Goal: Task Accomplishment & Management: Use online tool/utility

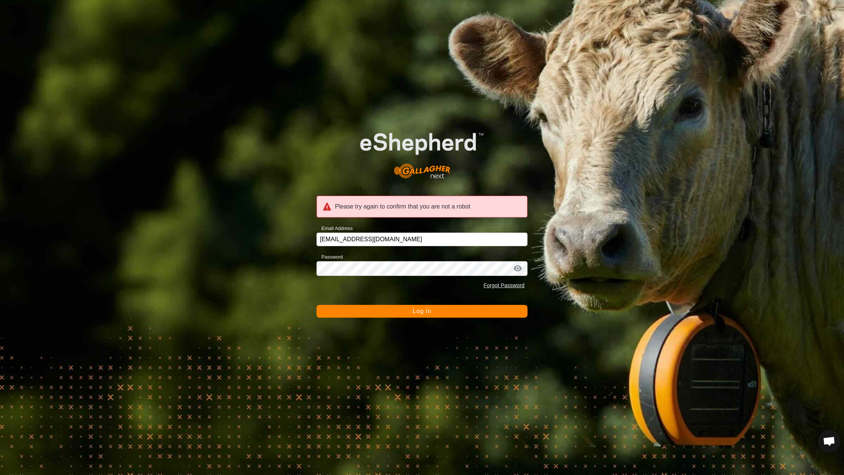
click at [395, 315] on button "Log In" at bounding box center [421, 311] width 211 height 13
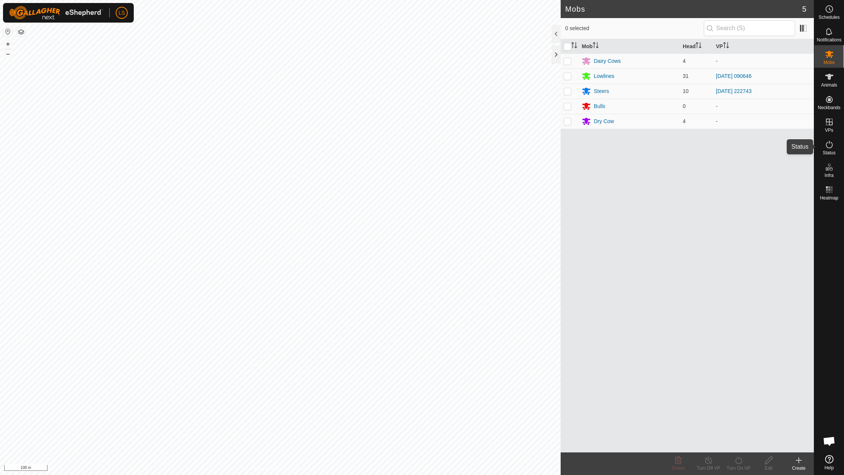
click at [831, 148] on icon at bounding box center [829, 145] width 7 height 8
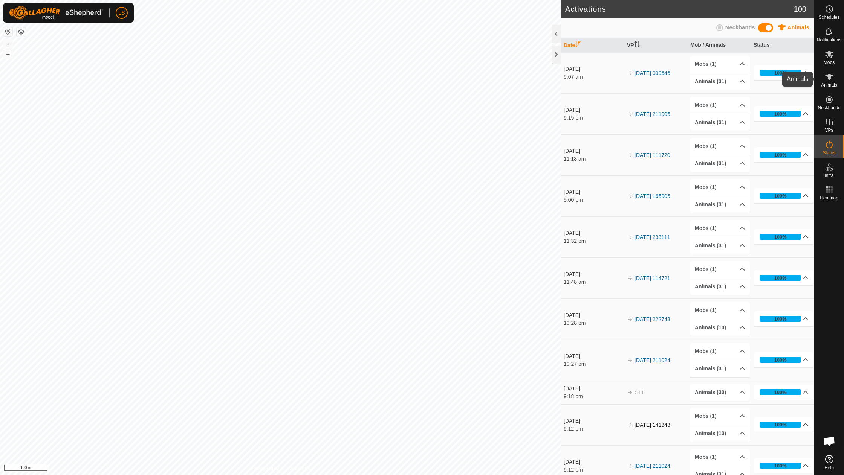
click at [831, 81] on es-animals-svg-icon at bounding box center [829, 77] width 14 height 12
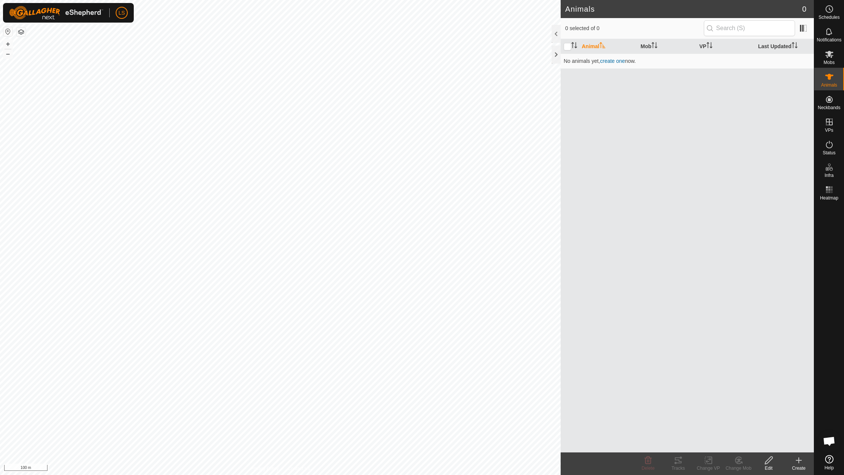
click at [830, 79] on icon at bounding box center [829, 77] width 8 height 6
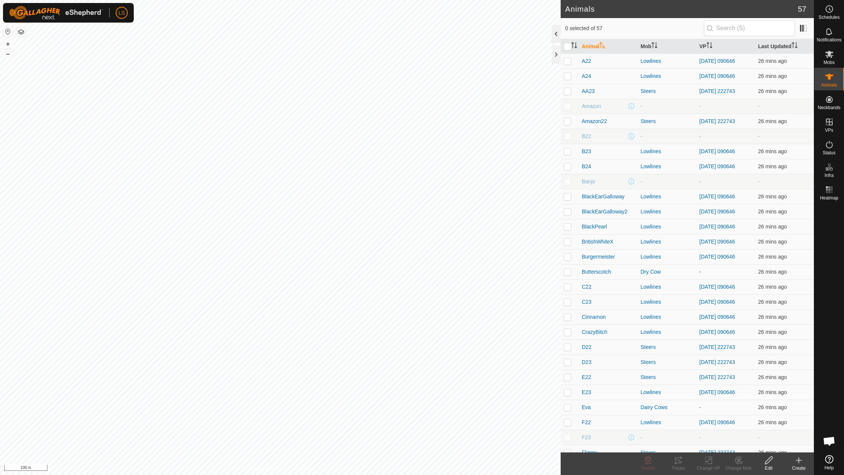
click at [555, 30] on div at bounding box center [556, 34] width 9 height 18
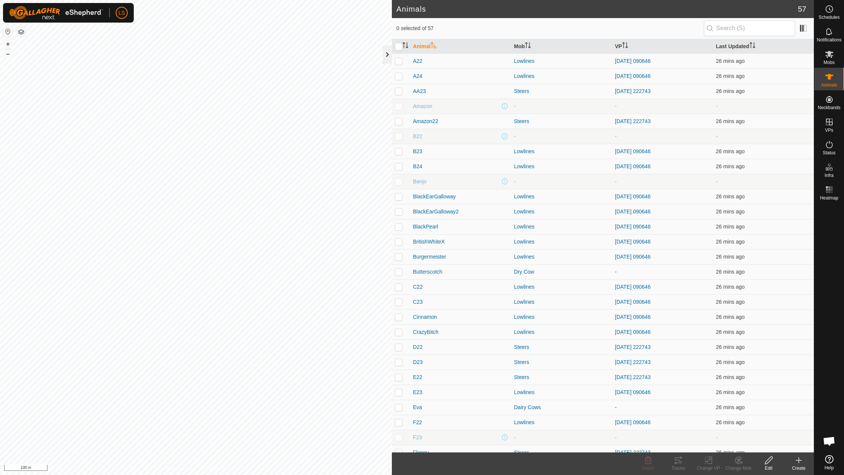
click at [383, 56] on div at bounding box center [387, 55] width 9 height 18
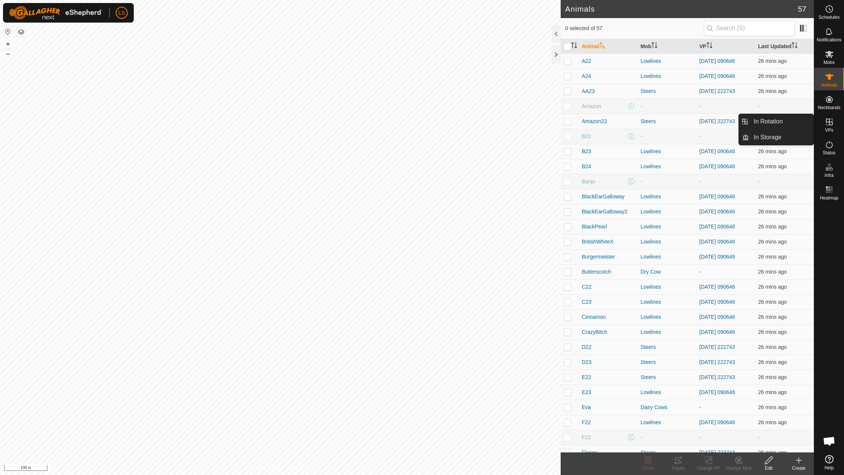
click at [832, 123] on icon at bounding box center [829, 122] width 9 height 9
click at [796, 122] on link "In Rotation" at bounding box center [781, 121] width 64 height 15
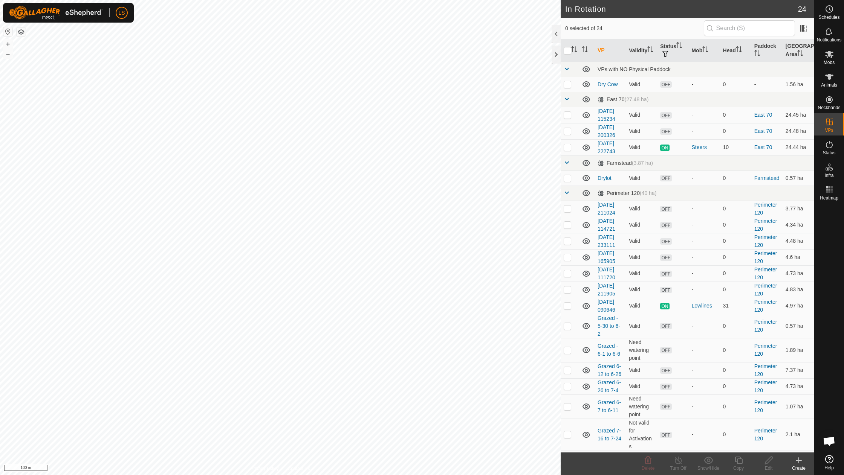
click at [796, 463] on icon at bounding box center [798, 460] width 9 height 9
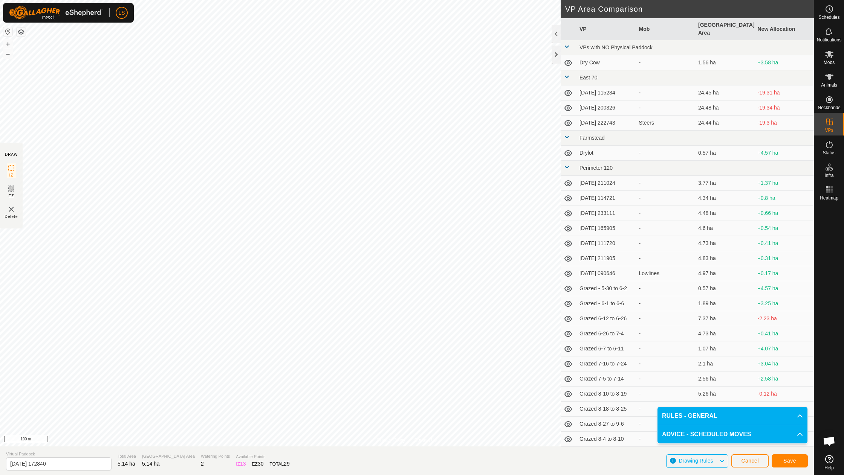
click at [783, 463] on span "Save" at bounding box center [789, 461] width 13 height 6
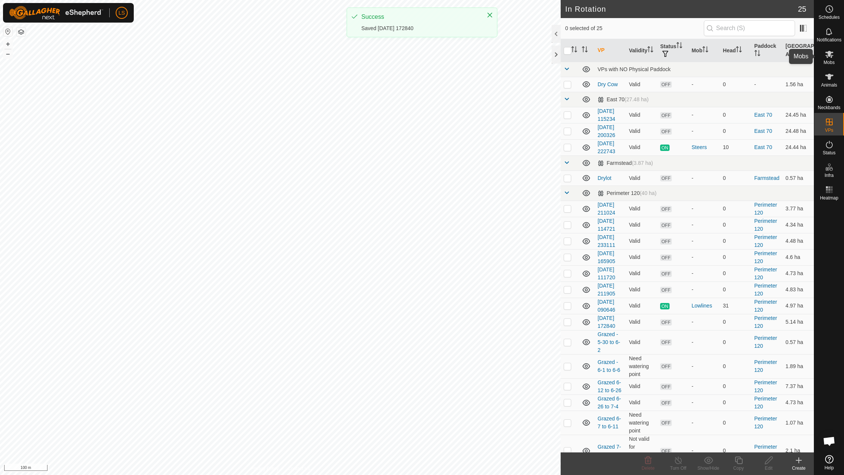
click at [829, 63] on span "Mobs" at bounding box center [829, 62] width 11 height 5
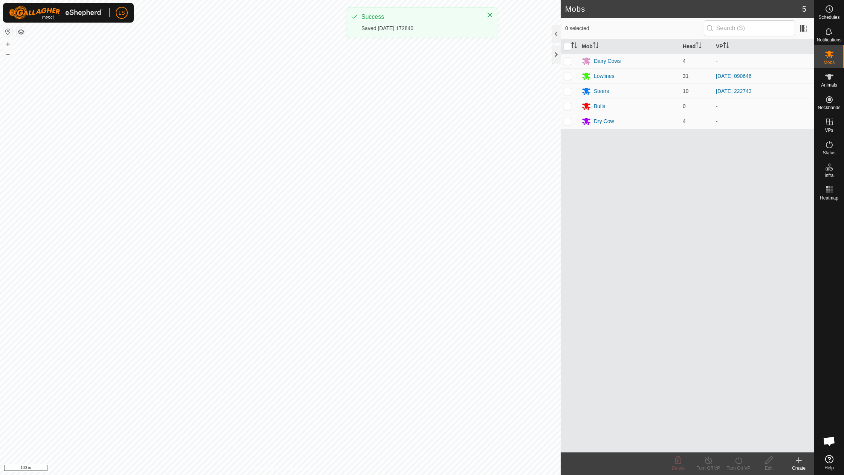
click at [570, 76] on p-checkbox at bounding box center [568, 76] width 8 height 6
checkbox input "true"
click at [735, 463] on icon at bounding box center [738, 460] width 9 height 9
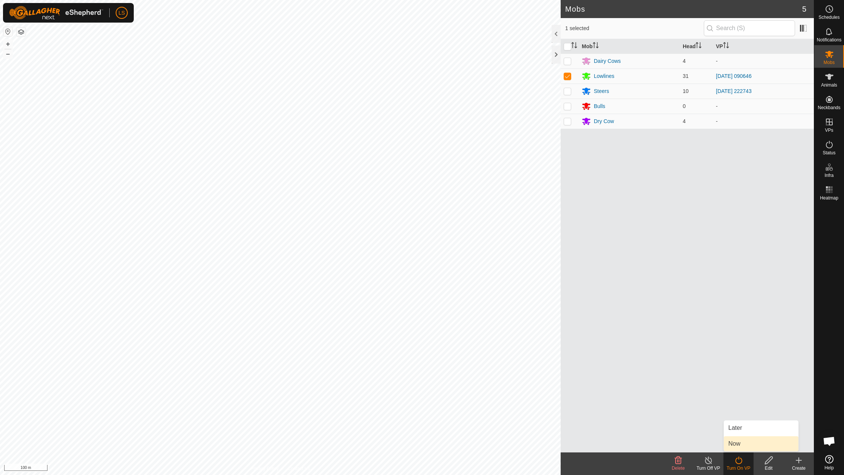
click at [743, 446] on link "Now" at bounding box center [761, 444] width 75 height 15
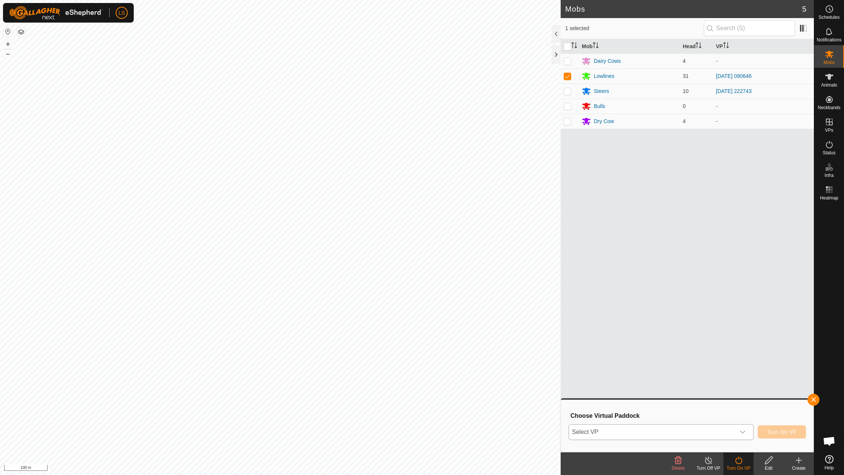
click at [744, 426] on div "dropdown trigger" at bounding box center [742, 432] width 15 height 15
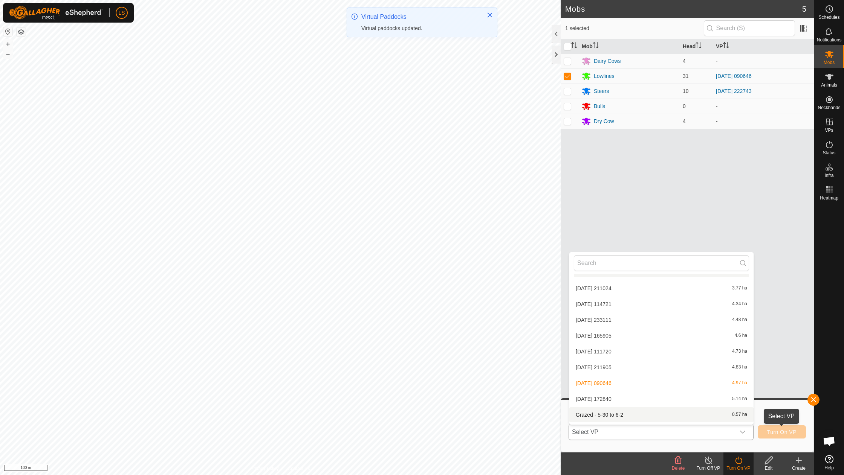
scroll to position [151, 0]
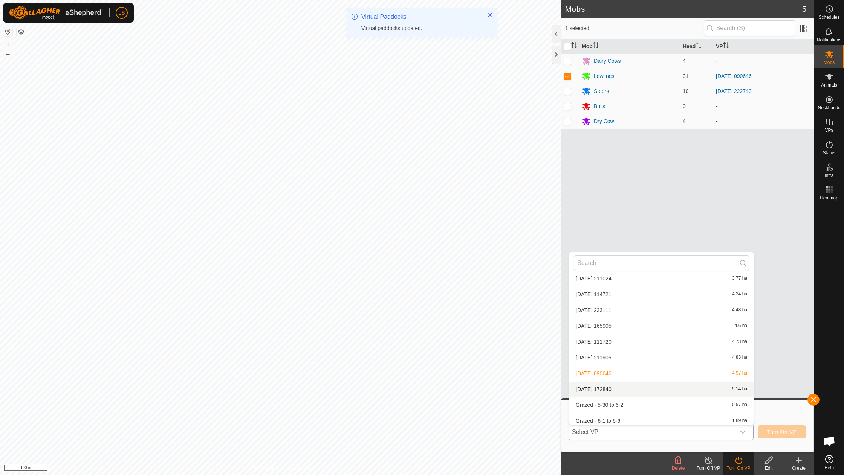
click at [619, 387] on li "[DATE] 172840 5.14 ha" at bounding box center [661, 389] width 184 height 15
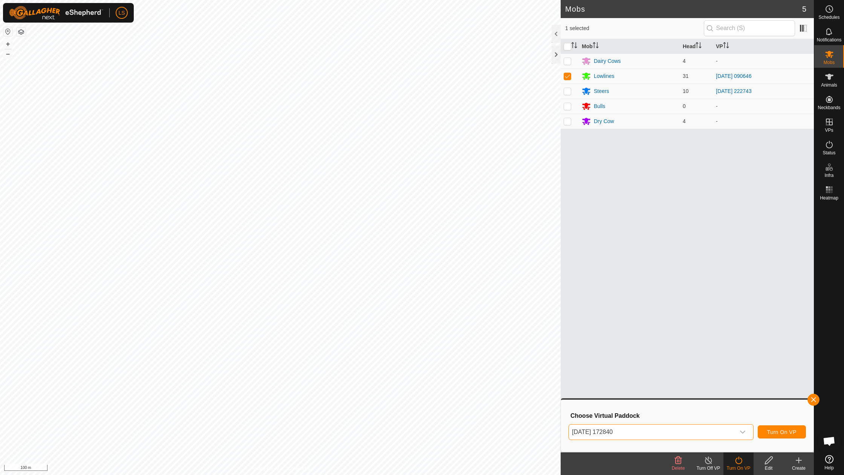
click at [781, 424] on div "[DATE] 172840 Turn On VP" at bounding box center [686, 432] width 237 height 18
click at [781, 429] on button "Turn On VP" at bounding box center [782, 432] width 48 height 13
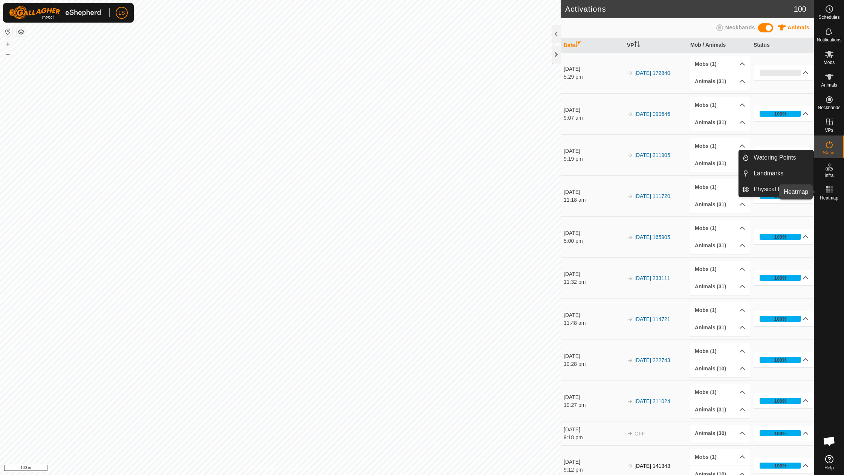
click at [829, 193] on icon at bounding box center [829, 189] width 9 height 9
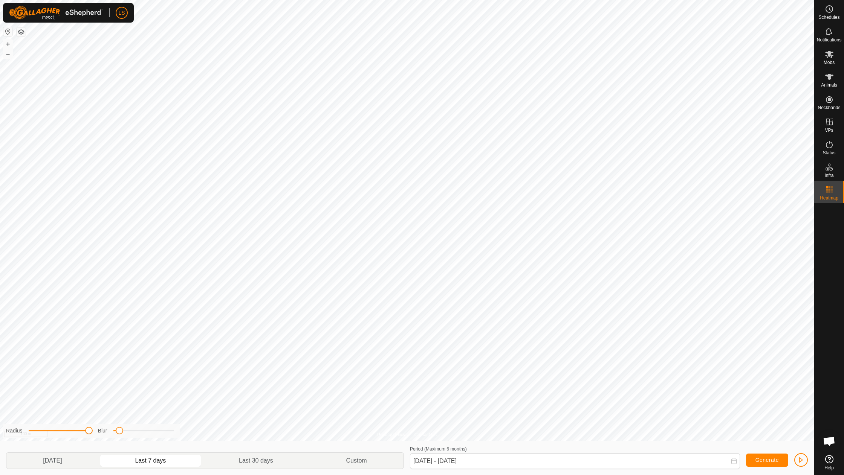
drag, startPoint x: 63, startPoint y: 434, endPoint x: 98, endPoint y: 437, distance: 35.1
click at [98, 436] on div "Radius Blur" at bounding box center [91, 431] width 177 height 14
click at [246, 441] on div "Privacy Policy Contact Us + – ⇧ i 100 m Radius Blur [DATE] Last 7 days Last 30 …" at bounding box center [407, 237] width 814 height 475
click at [80, 457] on p-togglebutton "[DATE]" at bounding box center [52, 461] width 92 height 16
type input "[DATE] - [DATE]"
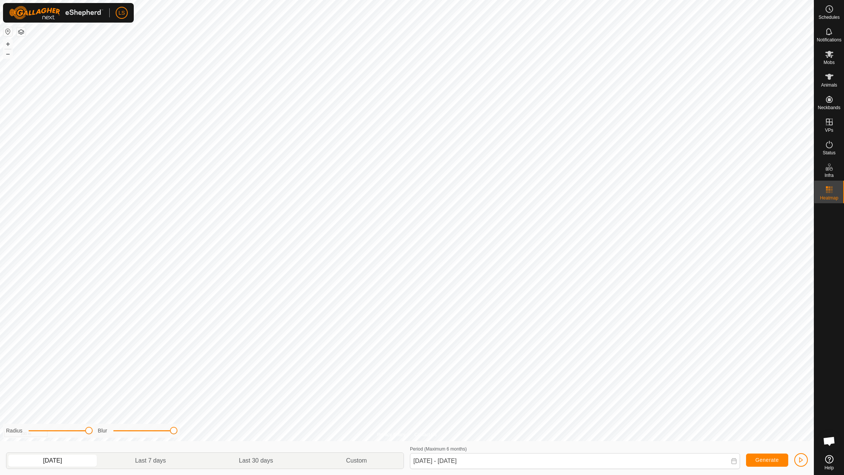
click at [778, 461] on button "Generate" at bounding box center [767, 460] width 42 height 13
click at [796, 461] on button "button" at bounding box center [801, 461] width 14 height 14
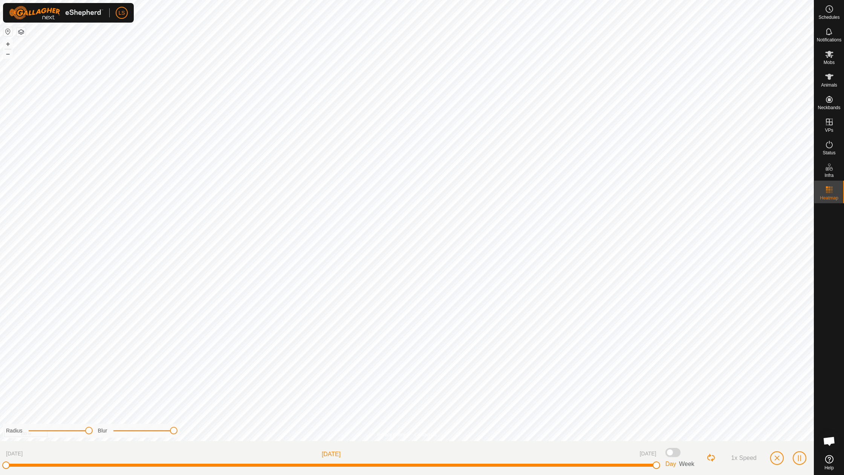
click at [669, 450] on span at bounding box center [672, 452] width 15 height 9
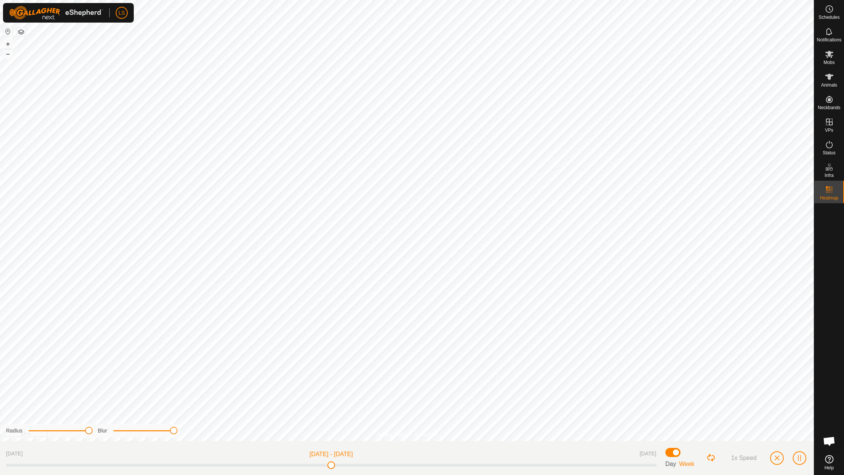
click at [781, 463] on button "button" at bounding box center [777, 459] width 14 height 14
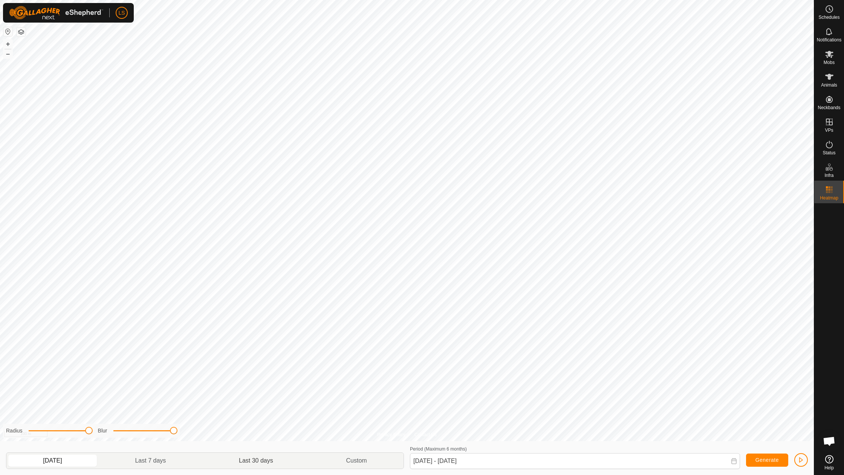
click at [257, 463] on p-togglebutton "Last 30 days" at bounding box center [256, 461] width 107 height 16
type input "[DATE] - [DATE]"
click at [802, 459] on span "button" at bounding box center [801, 460] width 6 height 6
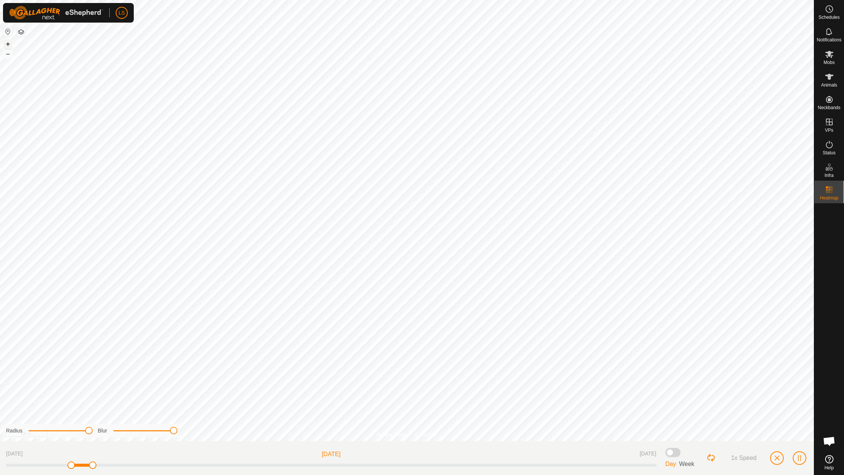
click at [6, 44] on button "+" at bounding box center [7, 44] width 9 height 9
click at [799, 459] on span "button" at bounding box center [799, 458] width 6 height 6
click at [831, 121] on icon at bounding box center [829, 122] width 9 height 9
click at [792, 123] on link "In Rotation" at bounding box center [781, 121] width 64 height 15
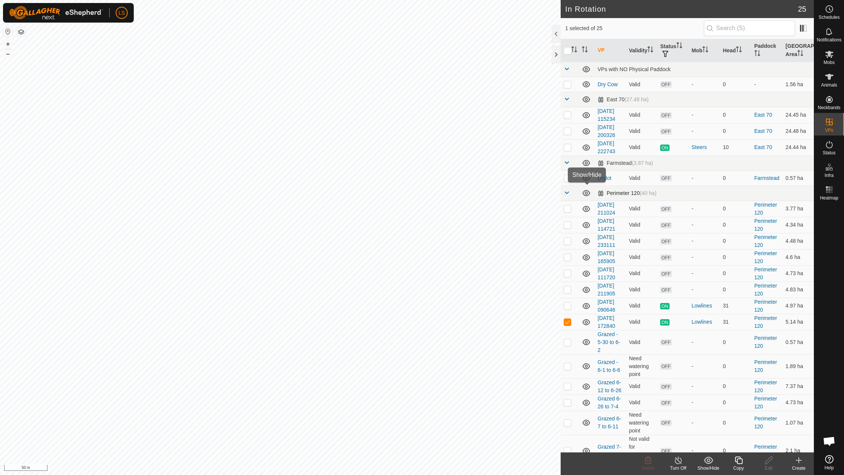
click at [582, 192] on div "In Rotation 25 1 selected of 25 VP Validity Status Mob Head Paddock [GEOGRAPHIC…" at bounding box center [407, 237] width 814 height 475
click at [570, 207] on p-checkbox at bounding box center [568, 209] width 8 height 6
click at [565, 211] on td at bounding box center [570, 209] width 18 height 16
checkbox input "false"
click at [587, 208] on icon at bounding box center [586, 209] width 8 height 6
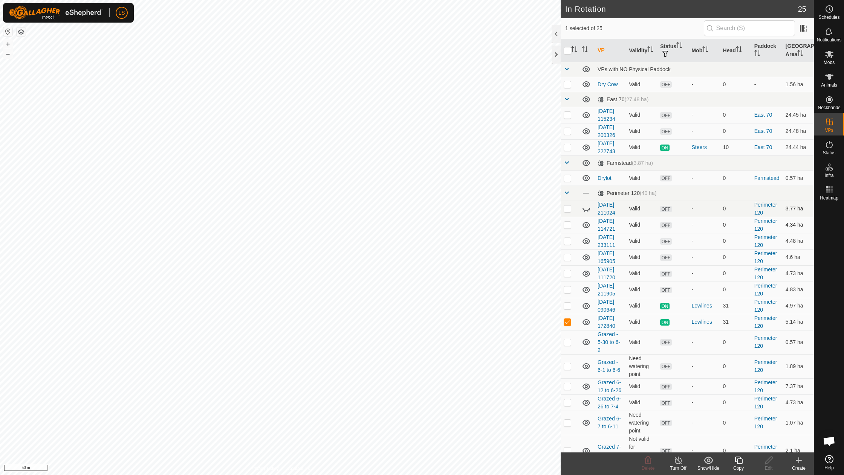
click at [587, 222] on icon at bounding box center [586, 225] width 9 height 9
click at [587, 238] on icon at bounding box center [586, 241] width 8 height 6
click at [587, 253] on icon at bounding box center [586, 257] width 9 height 9
click at [585, 271] on icon at bounding box center [586, 274] width 8 height 6
click at [587, 287] on icon at bounding box center [586, 290] width 8 height 6
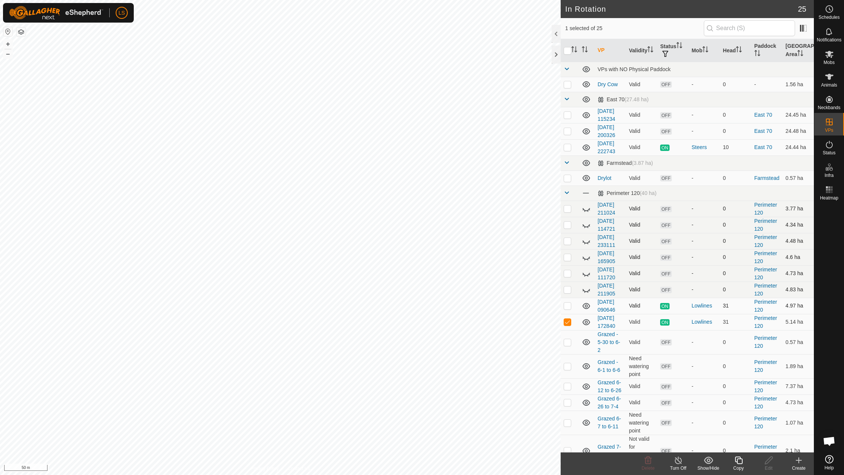
click at [585, 302] on icon at bounding box center [586, 306] width 9 height 9
click at [587, 319] on icon at bounding box center [586, 322] width 8 height 6
click at [585, 338] on icon at bounding box center [586, 342] width 9 height 9
click at [585, 364] on icon at bounding box center [586, 367] width 8 height 6
click at [585, 382] on icon at bounding box center [586, 386] width 9 height 9
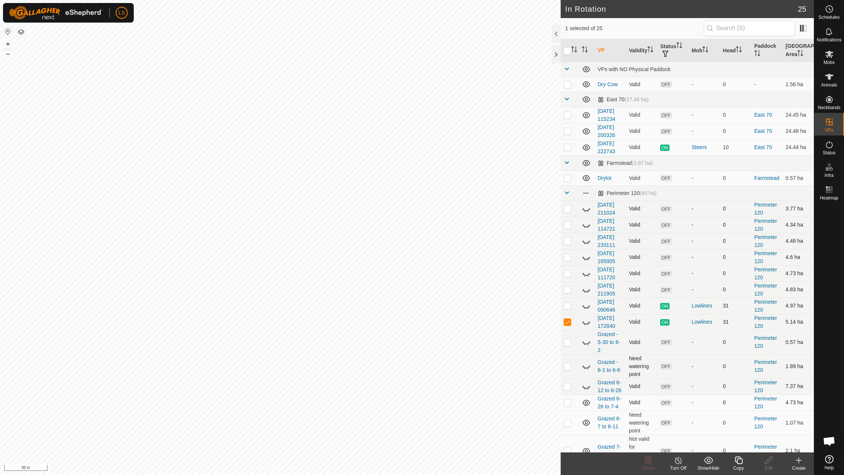
click at [588, 399] on icon at bounding box center [586, 403] width 9 height 9
click at [587, 151] on icon at bounding box center [586, 147] width 9 height 9
click at [587, 131] on icon at bounding box center [586, 131] width 9 height 9
click at [585, 116] on icon at bounding box center [586, 115] width 8 height 6
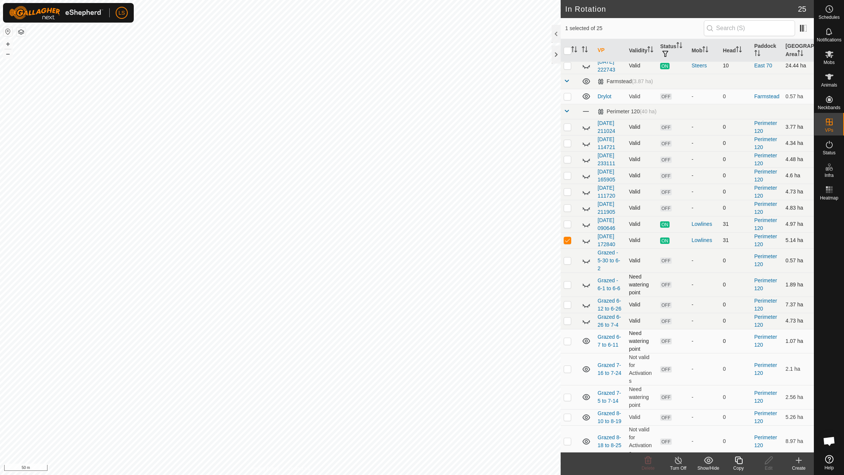
scroll to position [89, 0]
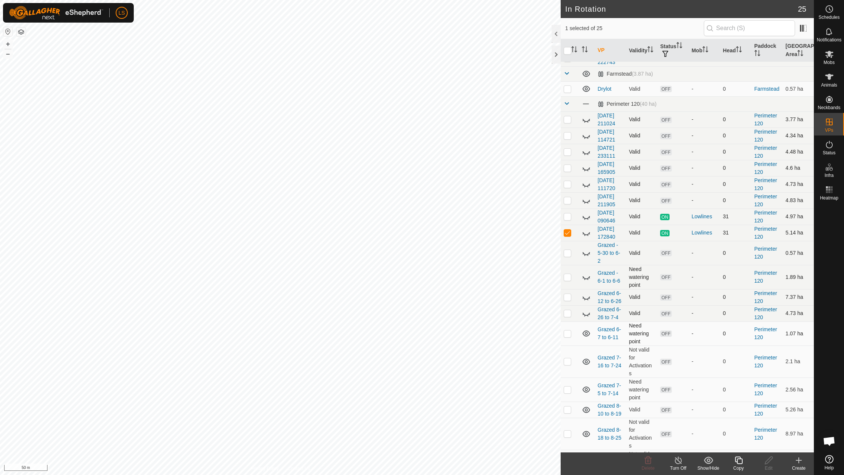
click at [586, 329] on icon at bounding box center [586, 333] width 9 height 9
click at [585, 359] on icon at bounding box center [586, 362] width 8 height 6
click at [586, 385] on icon at bounding box center [586, 389] width 9 height 9
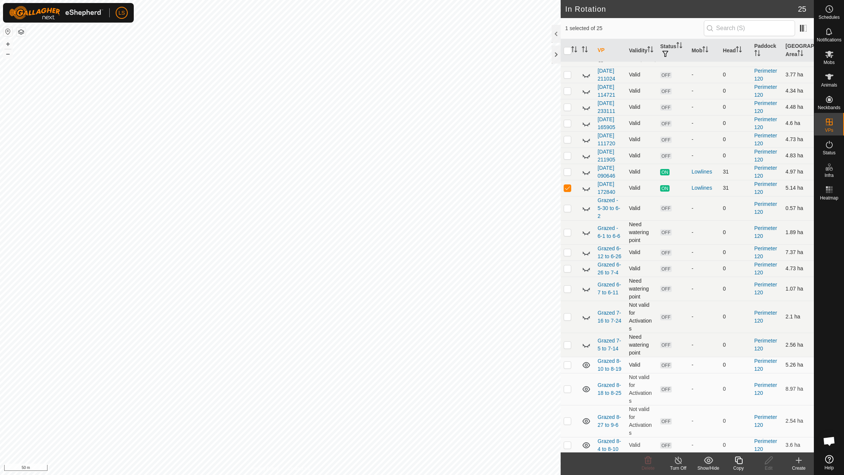
scroll to position [133, 0]
click at [588, 362] on icon at bounding box center [586, 366] width 9 height 9
click at [585, 387] on icon at bounding box center [586, 390] width 8 height 6
click at [584, 411] on td at bounding box center [587, 422] width 16 height 32
click at [586, 418] on icon at bounding box center [586, 422] width 9 height 9
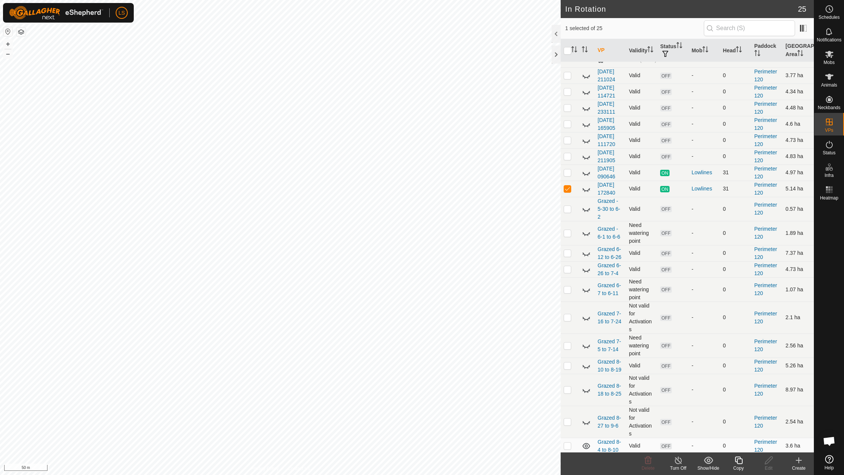
click at [585, 442] on icon at bounding box center [586, 446] width 9 height 9
click at [586, 458] on icon at bounding box center [586, 462] width 9 height 9
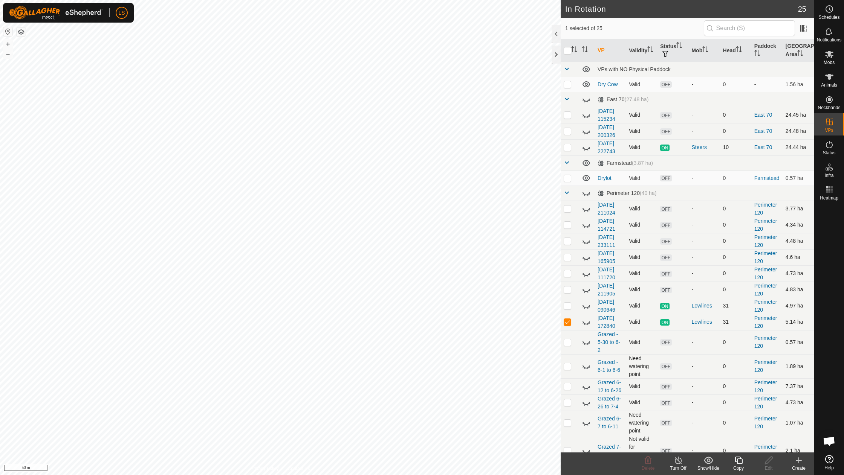
scroll to position [0, 0]
click at [587, 210] on icon at bounding box center [586, 209] width 9 height 9
click at [585, 225] on icon at bounding box center [586, 225] width 9 height 9
click at [585, 241] on icon at bounding box center [586, 242] width 8 height 3
click at [585, 233] on td at bounding box center [587, 241] width 16 height 16
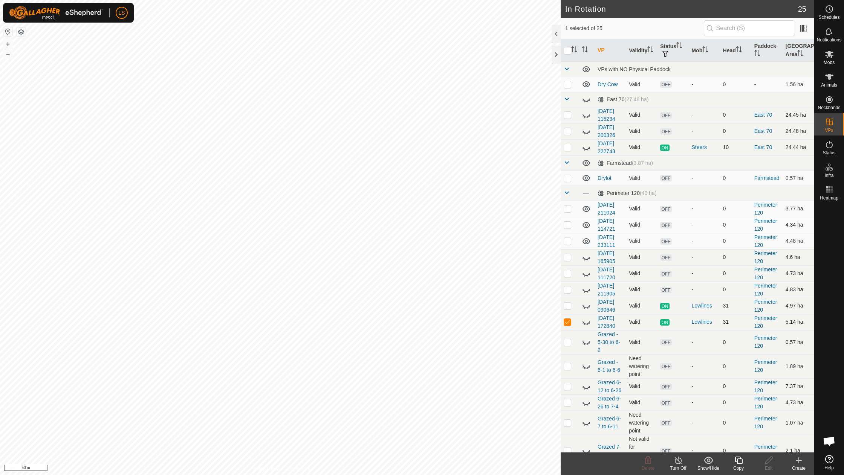
click at [585, 254] on icon at bounding box center [586, 257] width 9 height 9
click at [586, 270] on icon at bounding box center [586, 273] width 9 height 9
click at [586, 255] on icon at bounding box center [586, 258] width 8 height 6
click at [587, 238] on icon at bounding box center [586, 241] width 8 height 6
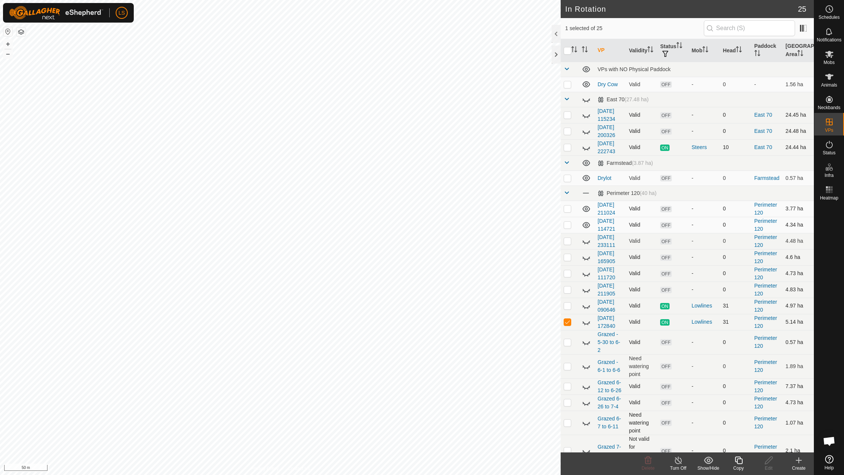
click at [585, 222] on icon at bounding box center [586, 225] width 9 height 9
click at [587, 208] on icon at bounding box center [586, 209] width 8 height 6
click at [831, 197] on span "Heatmap" at bounding box center [829, 198] width 18 height 5
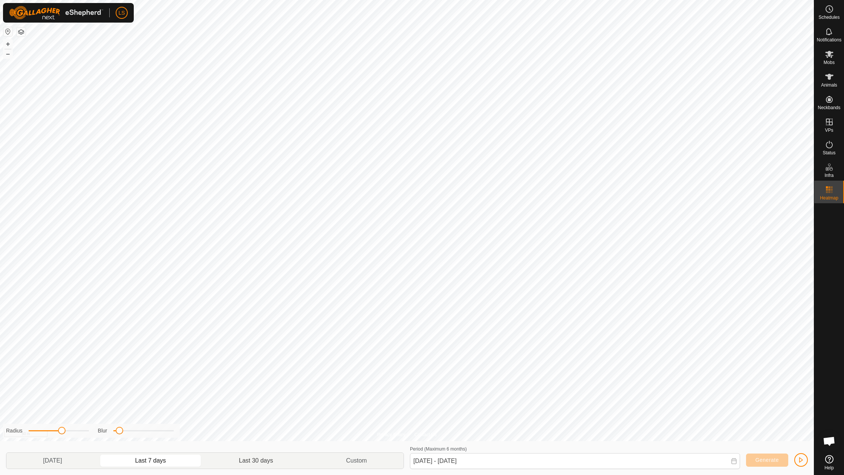
click at [251, 461] on p-togglebutton "Last 30 days" at bounding box center [256, 461] width 107 height 16
click at [359, 458] on p-togglebutton "Custom" at bounding box center [357, 461] width 94 height 16
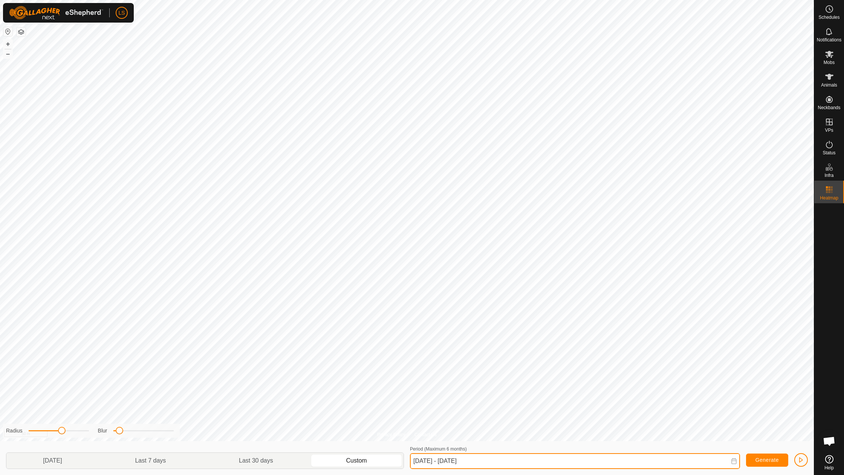
click at [430, 466] on input "[DATE] - [DATE]" at bounding box center [575, 462] width 330 height 16
click at [449, 463] on input "[DATE] - [DATE]" at bounding box center [575, 462] width 330 height 16
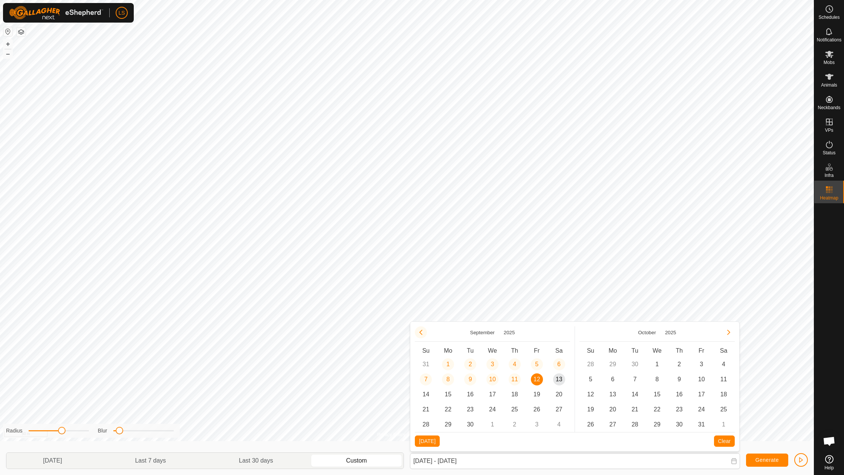
click at [421, 329] on button "Previous Month" at bounding box center [421, 333] width 12 height 12
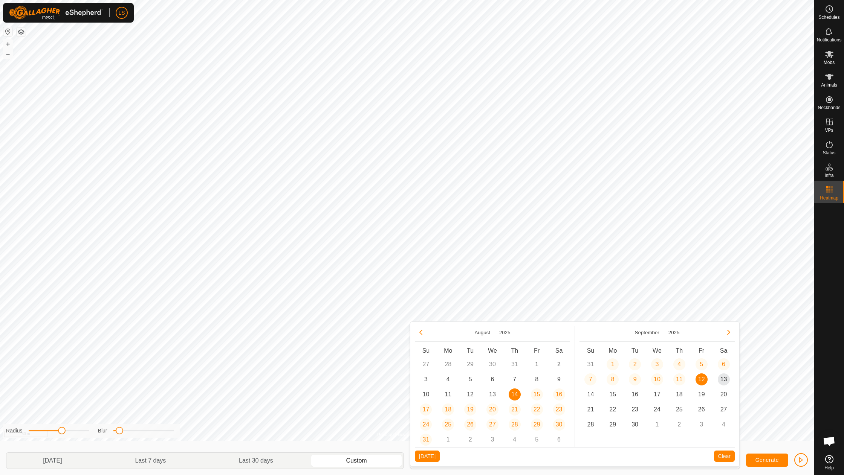
click at [421, 329] on button "Previous Month" at bounding box center [421, 333] width 12 height 12
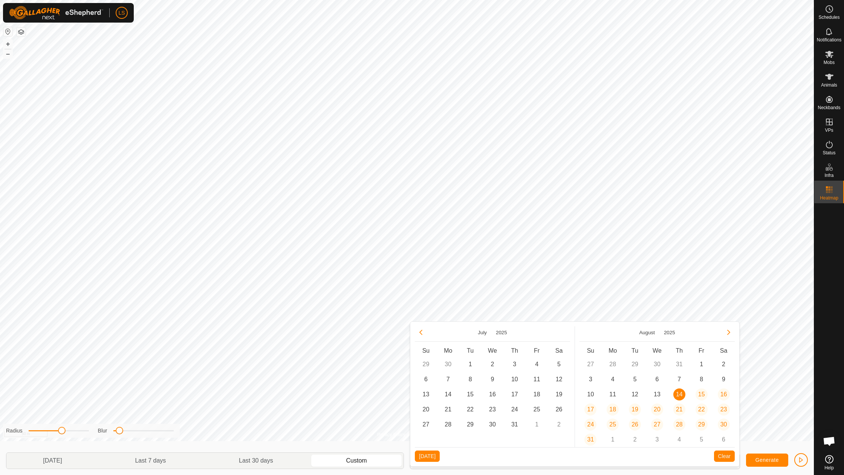
click at [421, 329] on button "Previous Month" at bounding box center [421, 333] width 12 height 12
click at [426, 364] on span "1" at bounding box center [426, 365] width 12 height 12
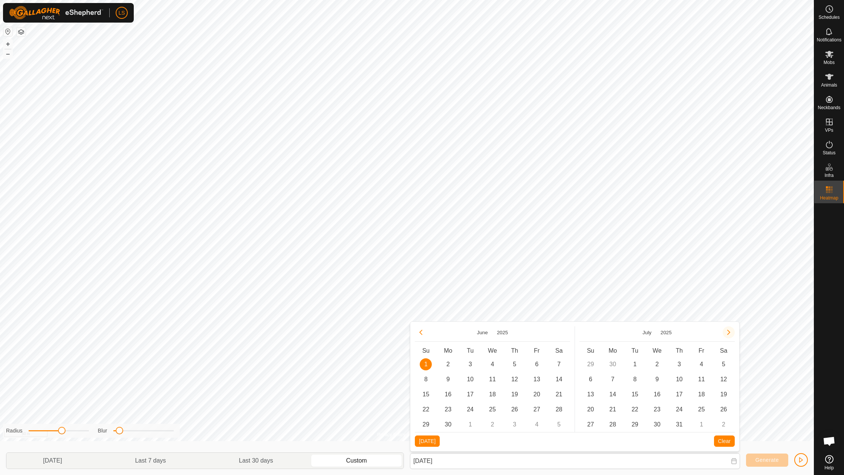
click at [730, 333] on button "Next Month" at bounding box center [729, 333] width 12 height 12
click at [723, 378] on span "13" at bounding box center [724, 380] width 12 height 12
type input "[DATE] - [DATE]"
click at [766, 455] on button "Generate" at bounding box center [767, 460] width 42 height 13
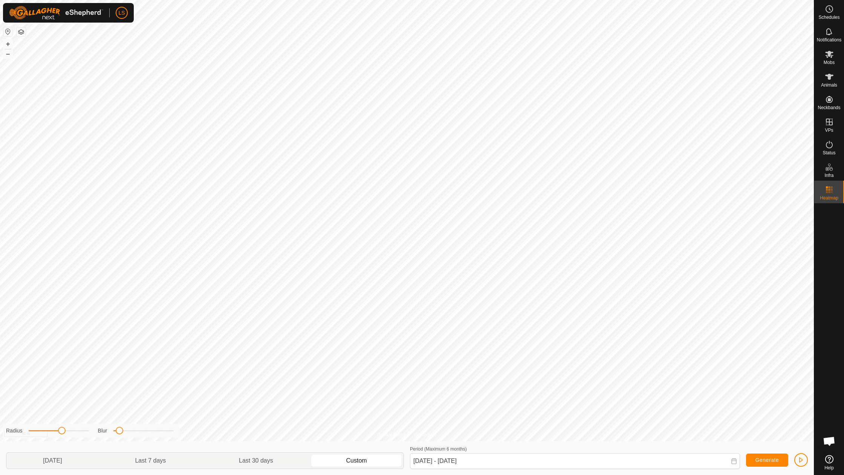
click at [803, 462] on span "button" at bounding box center [801, 460] width 6 height 6
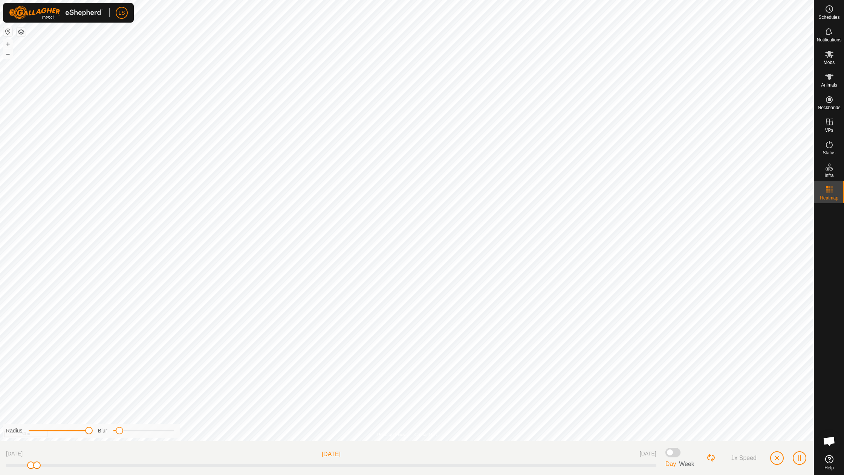
drag, startPoint x: 64, startPoint y: 434, endPoint x: 95, endPoint y: 434, distance: 30.9
click at [95, 434] on div "Radius Blur" at bounding box center [91, 431] width 177 height 14
click at [185, 439] on div "Privacy Policy Contact Us + – ⇧ i 50 m Radius Blur [DATE] [DATE] [DATE] Day Wee…" at bounding box center [407, 237] width 814 height 475
click at [9, 52] on button "–" at bounding box center [7, 53] width 9 height 9
click at [799, 461] on span "button" at bounding box center [799, 458] width 6 height 6
